Goal: Transaction & Acquisition: Book appointment/travel/reservation

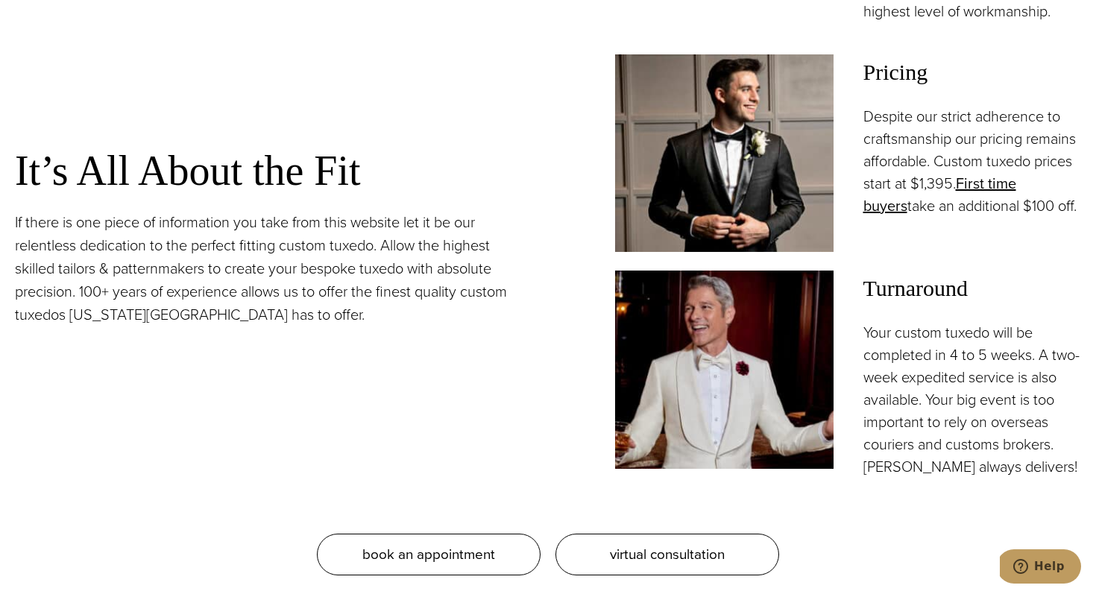
scroll to position [1301, 0]
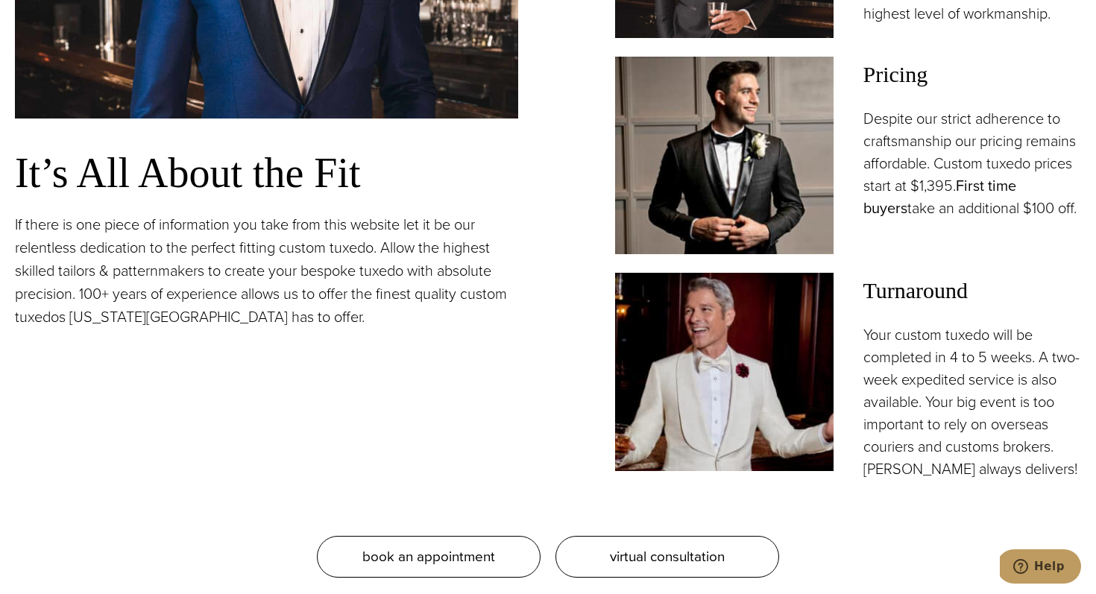
click at [989, 212] on link "First time buyers" at bounding box center [939, 196] width 153 height 45
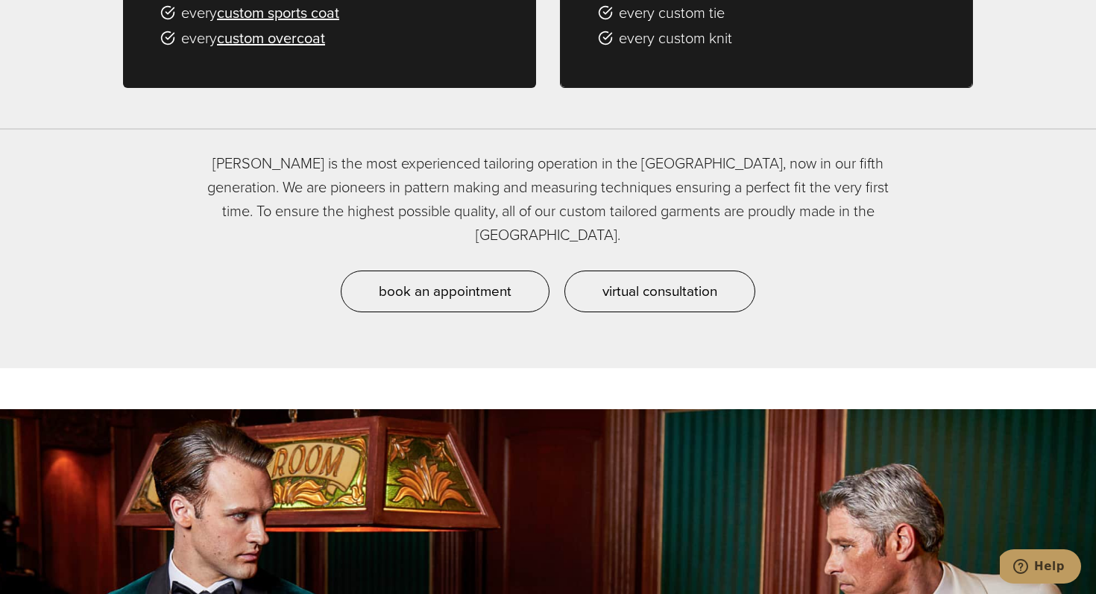
scroll to position [1195, 0]
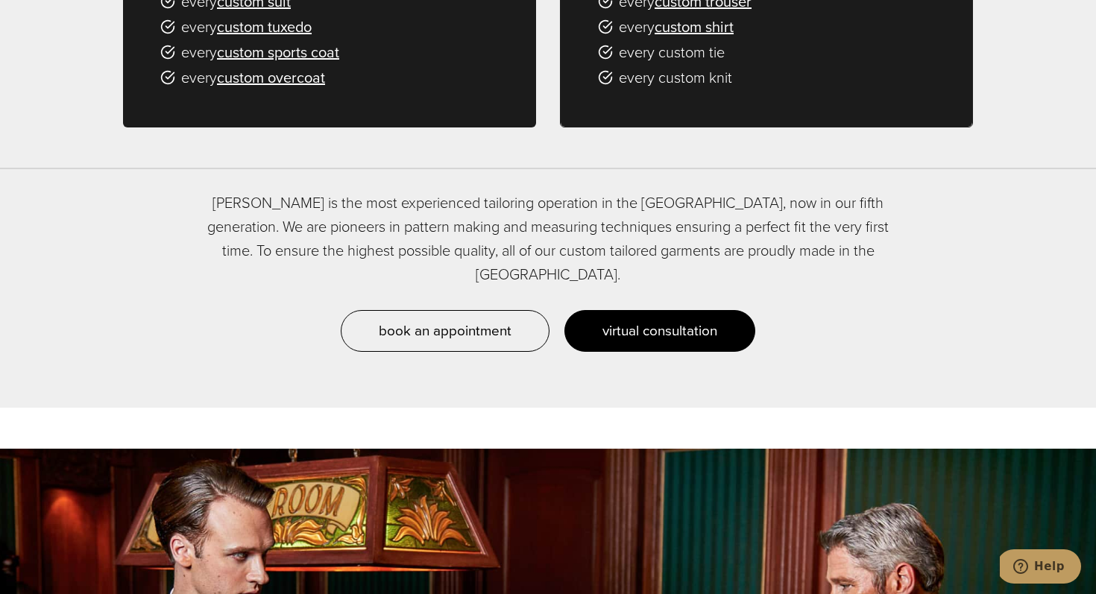
click at [647, 320] on span "virtual consultation" at bounding box center [659, 331] width 115 height 22
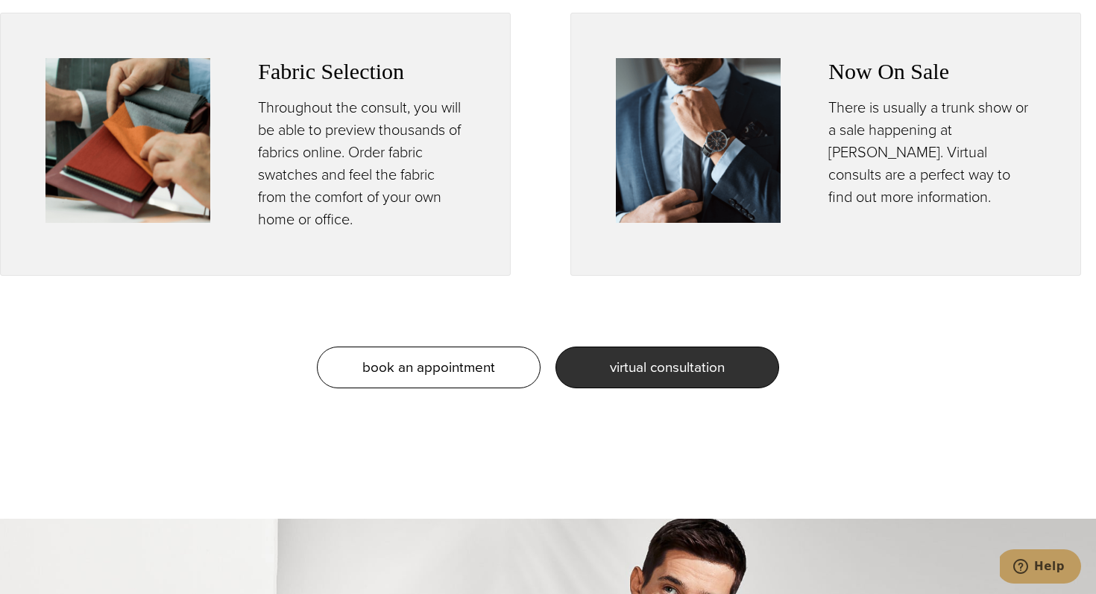
scroll to position [1106, 0]
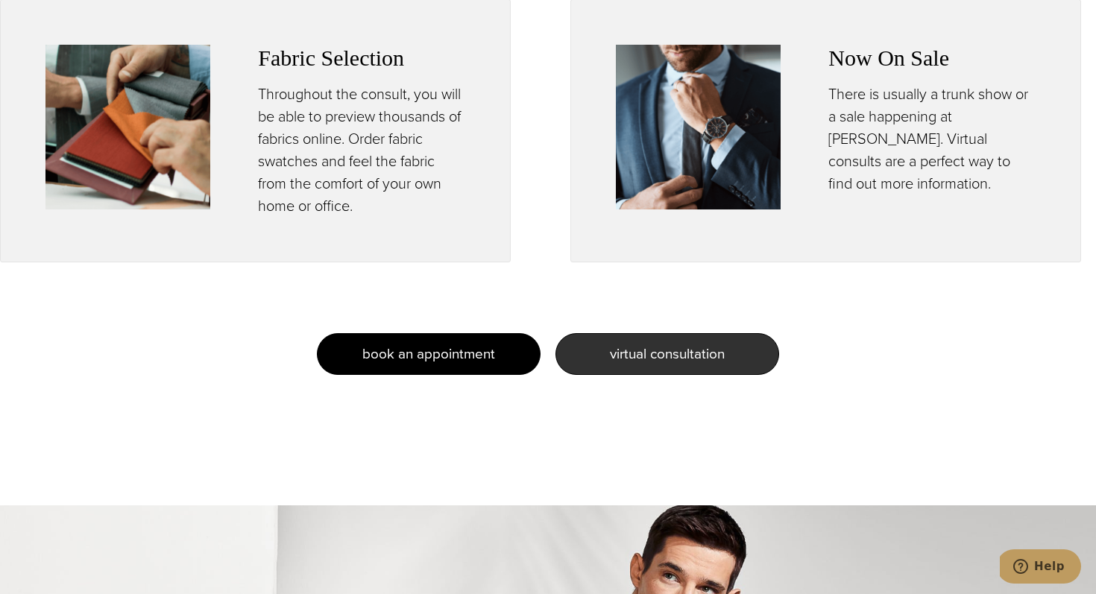
click at [480, 350] on span "book an appointment" at bounding box center [428, 354] width 133 height 22
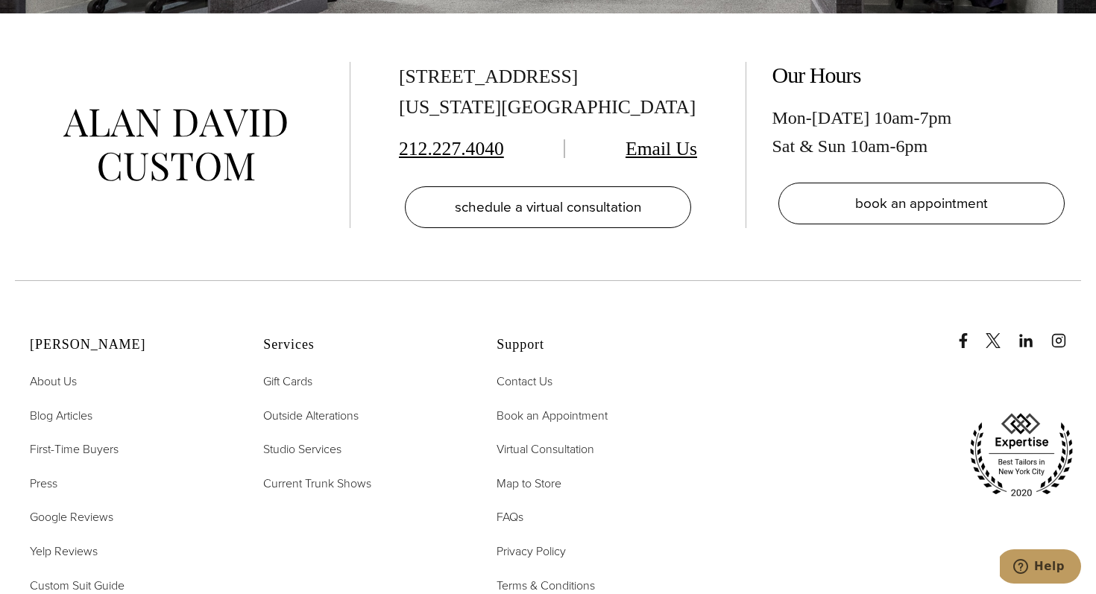
scroll to position [3016, 0]
click at [280, 474] on span "Current Trunk Shows" at bounding box center [317, 482] width 108 height 17
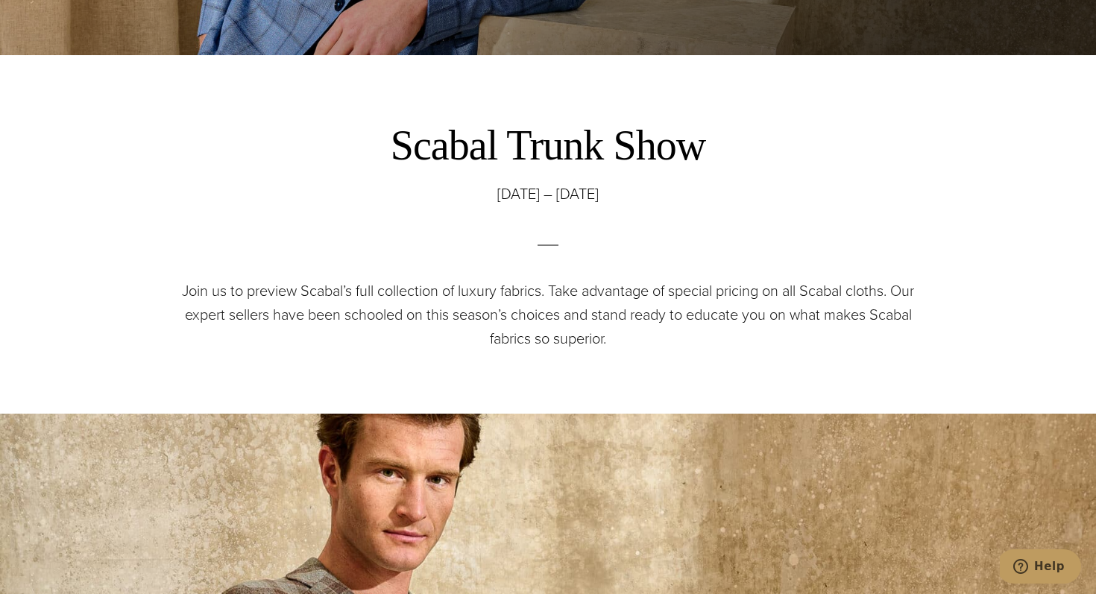
scroll to position [590, 0]
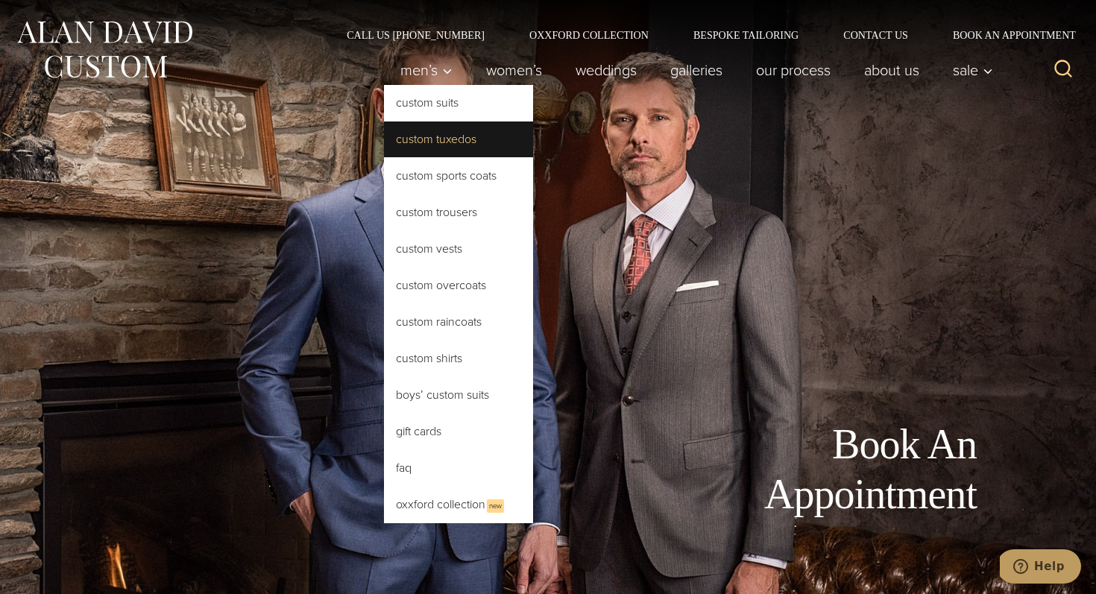
click at [447, 130] on link "Custom Tuxedos" at bounding box center [458, 140] width 149 height 36
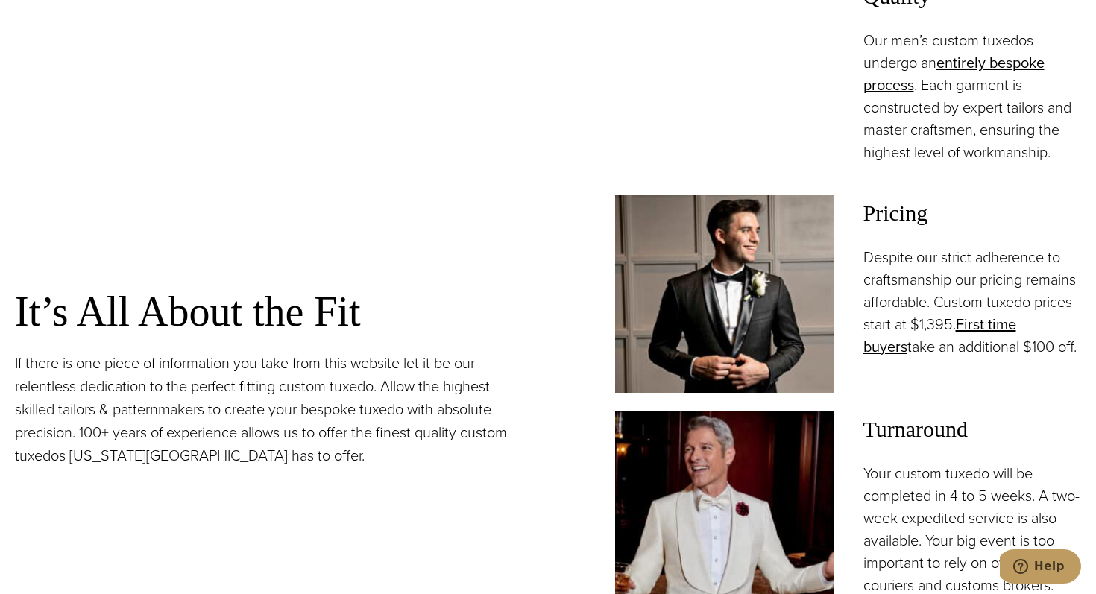
scroll to position [1162, 0]
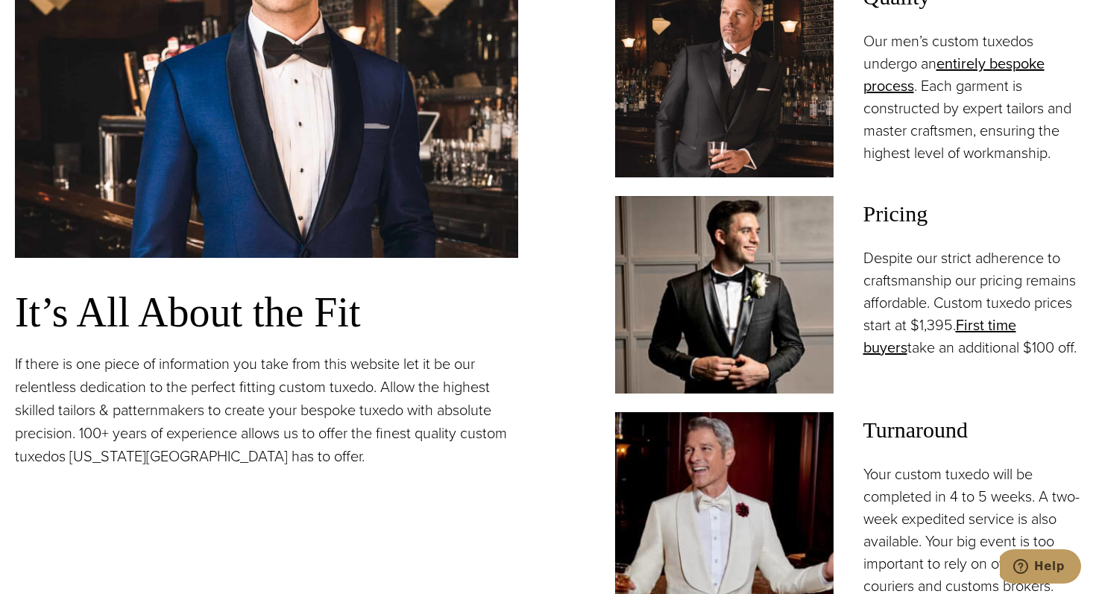
click at [725, 300] on img at bounding box center [724, 295] width 218 height 198
click at [736, 321] on img at bounding box center [724, 295] width 218 height 198
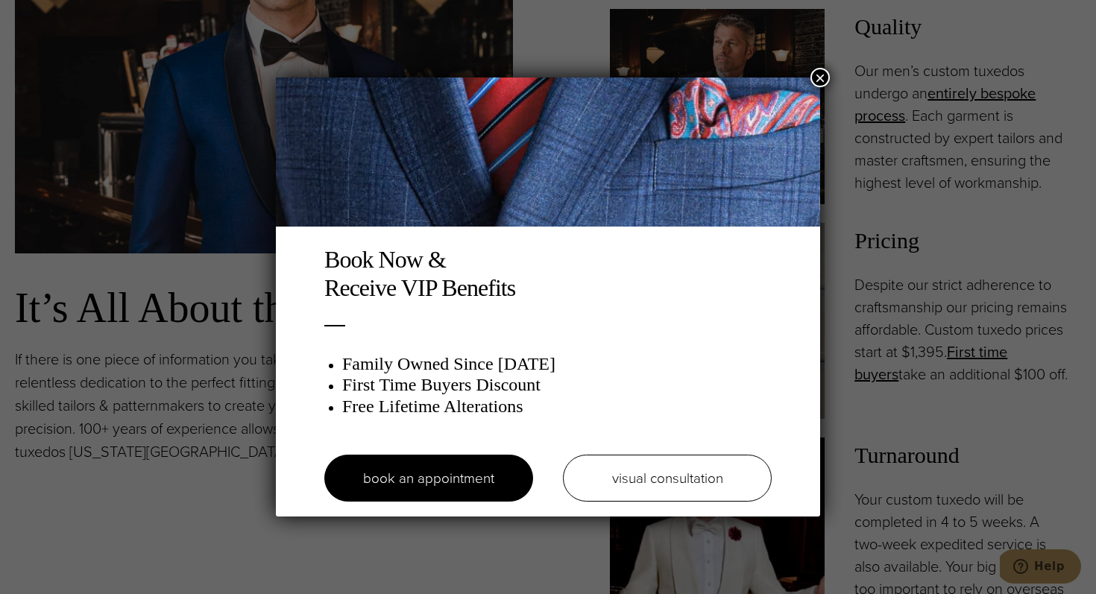
click at [821, 80] on button "×" at bounding box center [819, 77] width 19 height 19
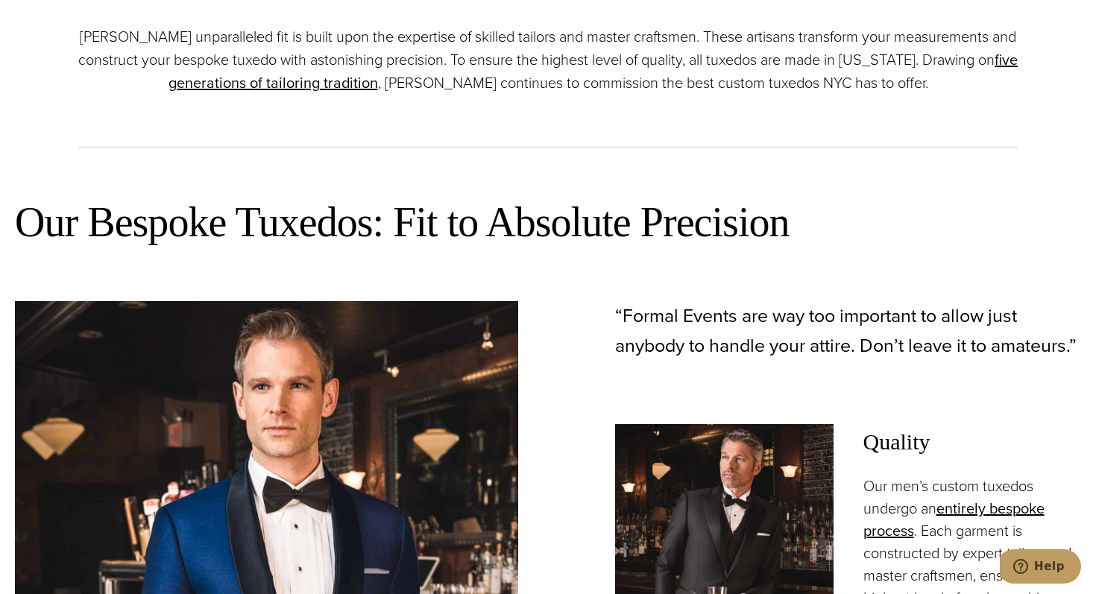
scroll to position [0, 0]
